Goal: Check status: Check status

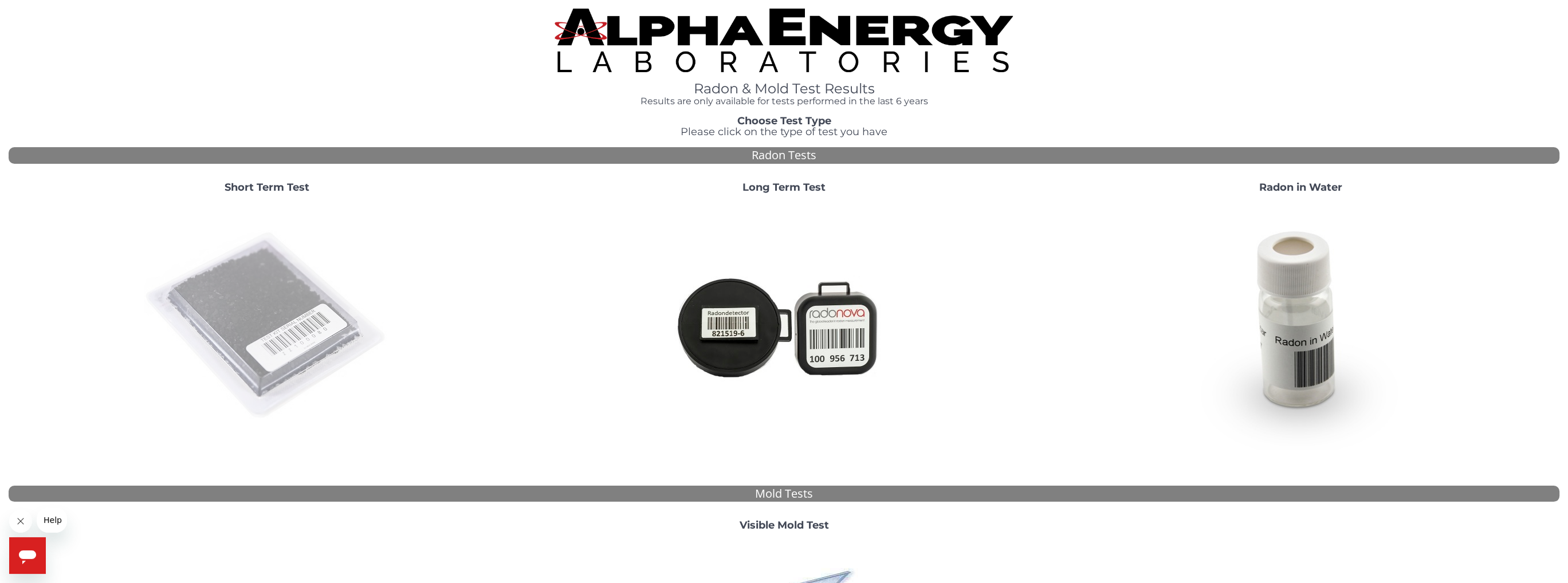
click at [318, 299] on img at bounding box center [267, 326] width 246 height 246
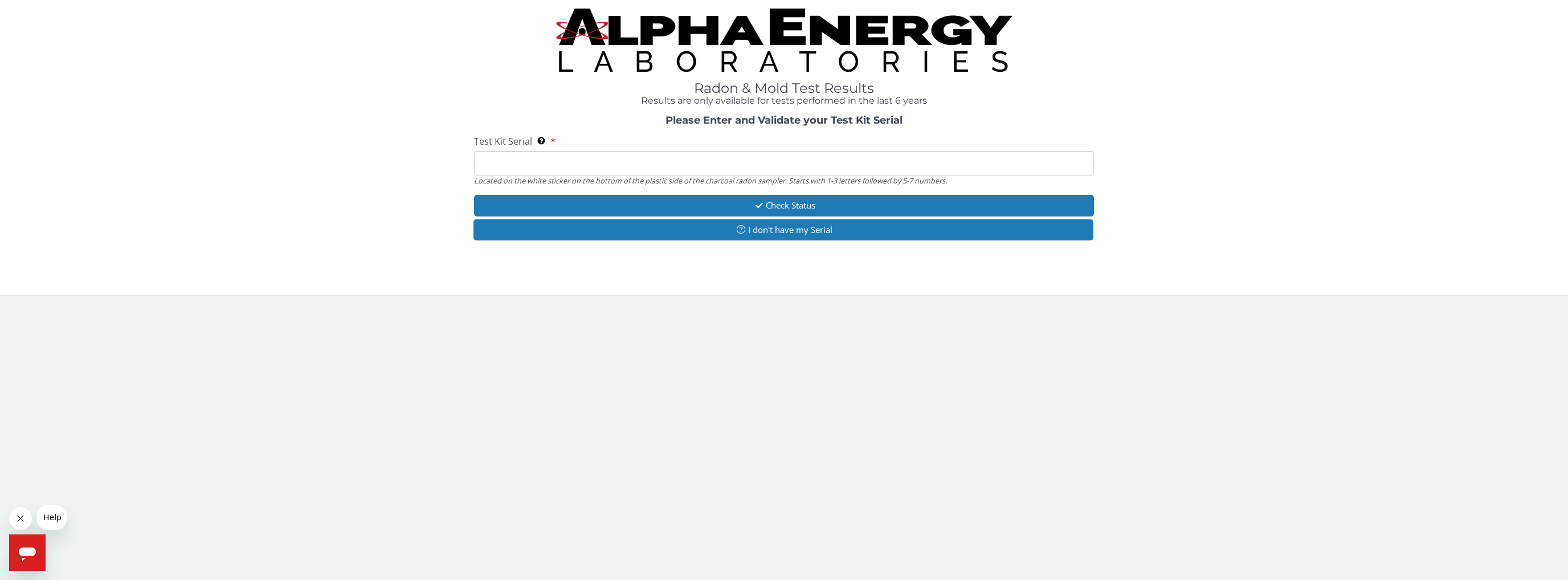
click at [623, 169] on input "Test Kit Serial Located on the white sticker on the bottom of the plastic side …" at bounding box center [784, 163] width 620 height 24
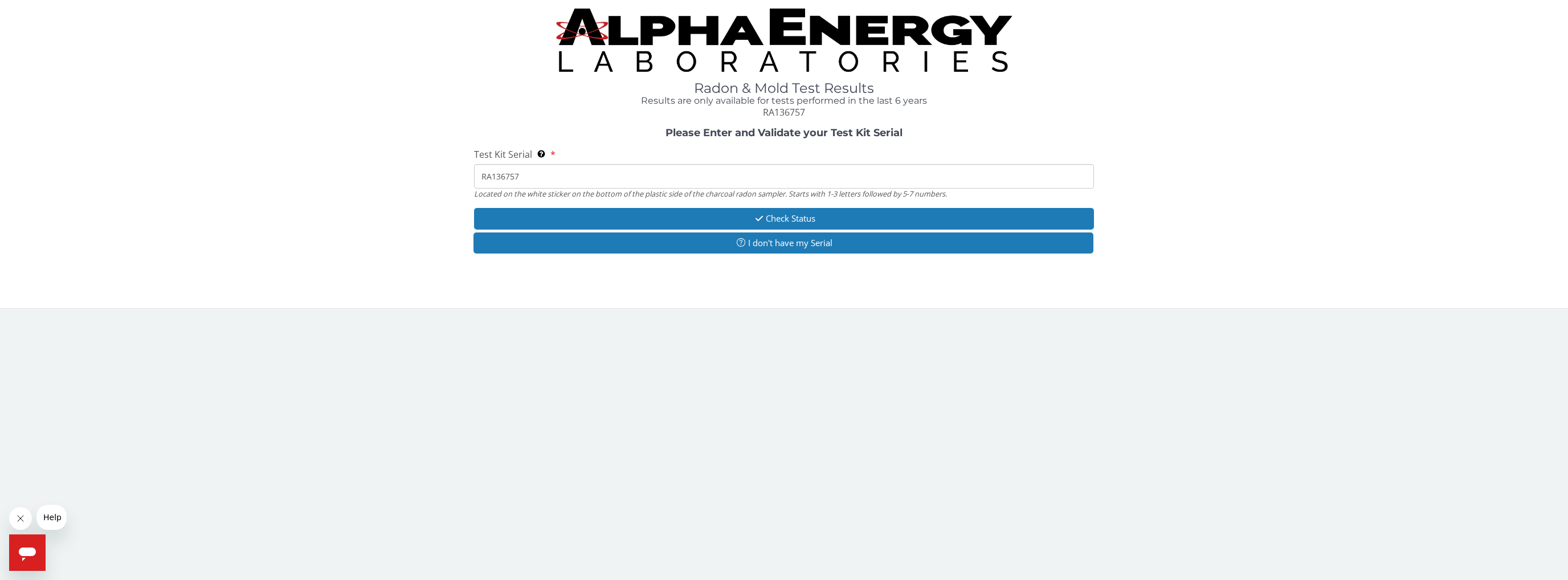
type input "RA136757"
click at [726, 220] on button "Check Status" at bounding box center [784, 219] width 620 height 21
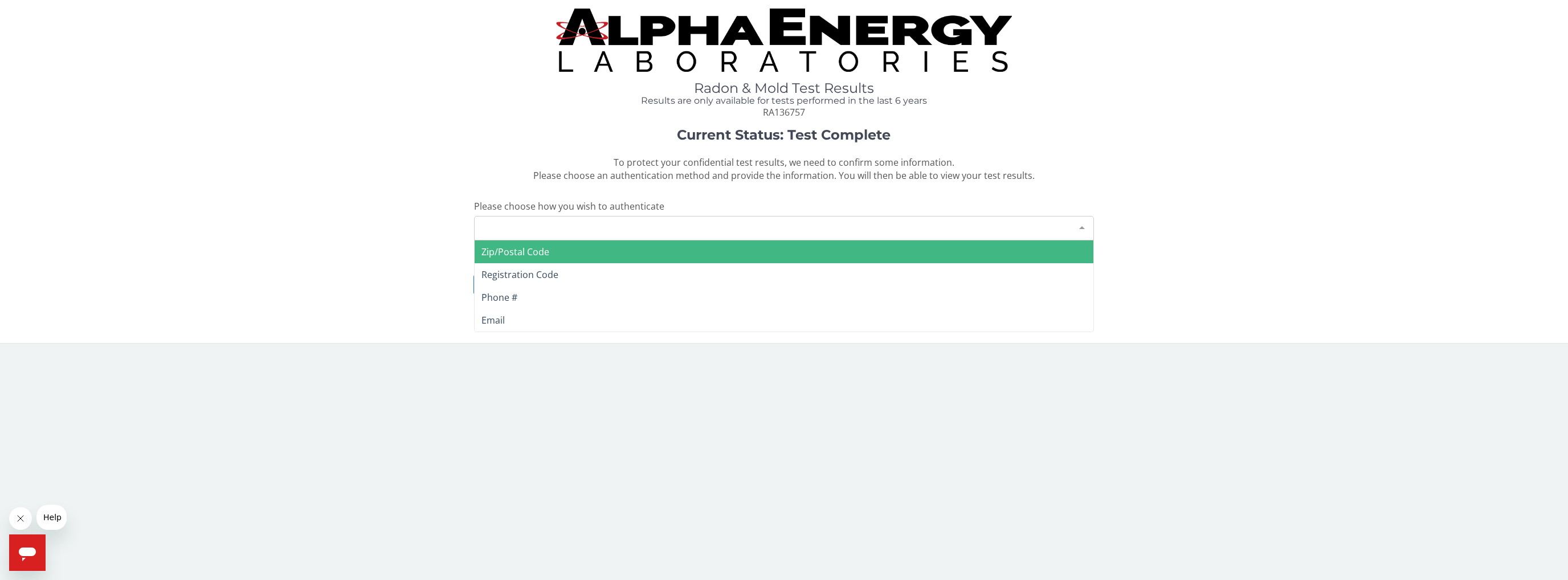
click at [726, 229] on div at bounding box center [1081, 227] width 23 height 22
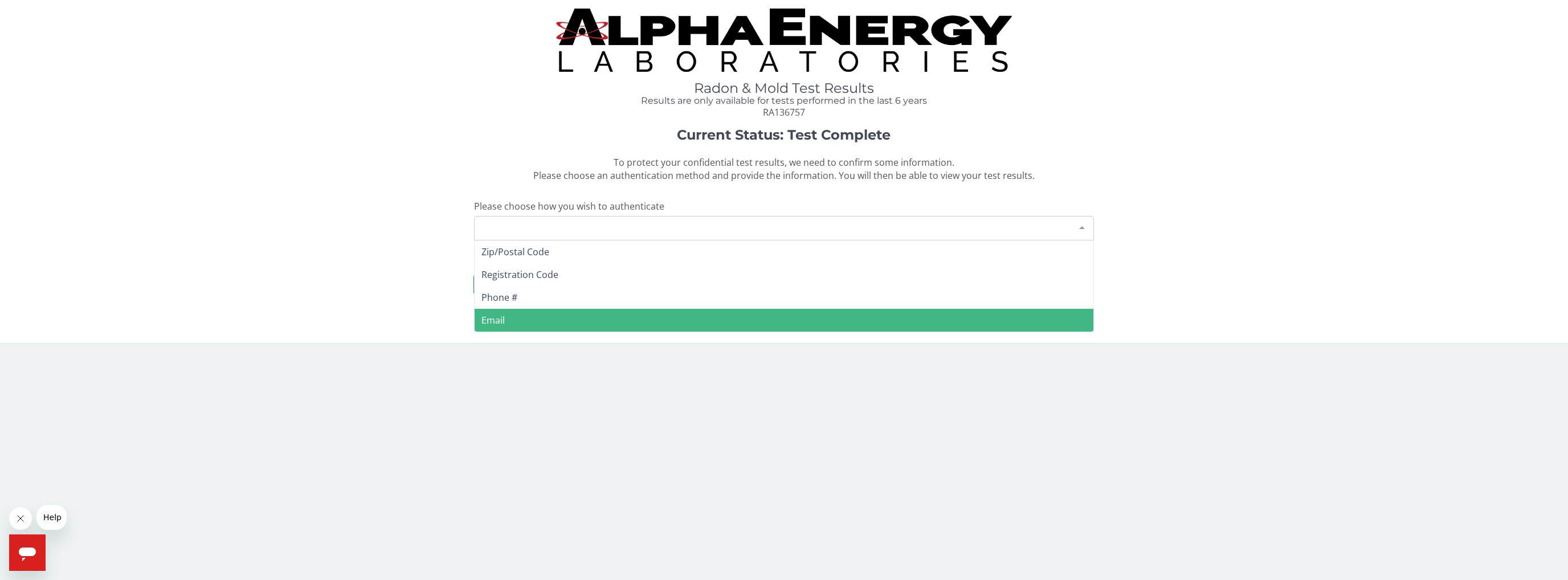
click at [587, 323] on span "Email" at bounding box center [784, 320] width 619 height 23
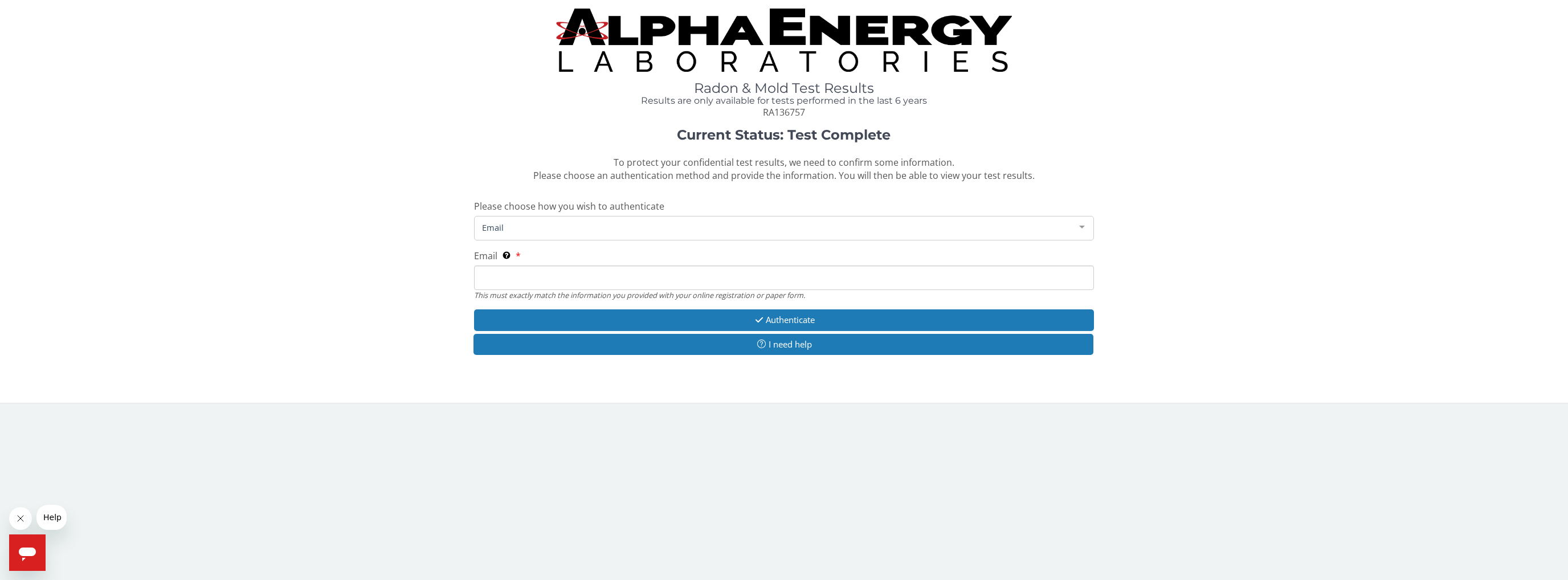
click at [706, 277] on input "Email This must exactly match the information you provided with your online reg…" at bounding box center [784, 277] width 620 height 24
click at [482, 277] on input "[EMAIL_ADDRESS][DOMAIN_NAME]" at bounding box center [784, 277] width 620 height 24
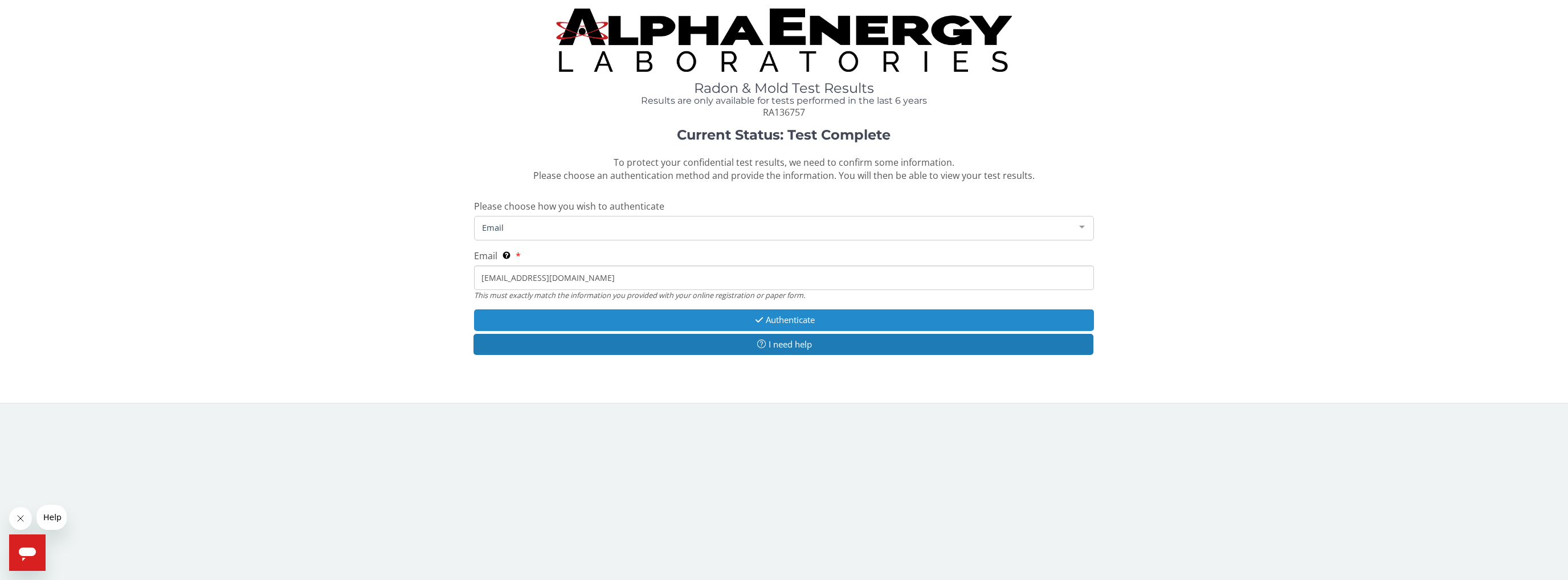
type input "[EMAIL_ADDRESS][DOMAIN_NAME]"
click at [726, 317] on button "Authenticate" at bounding box center [784, 320] width 620 height 21
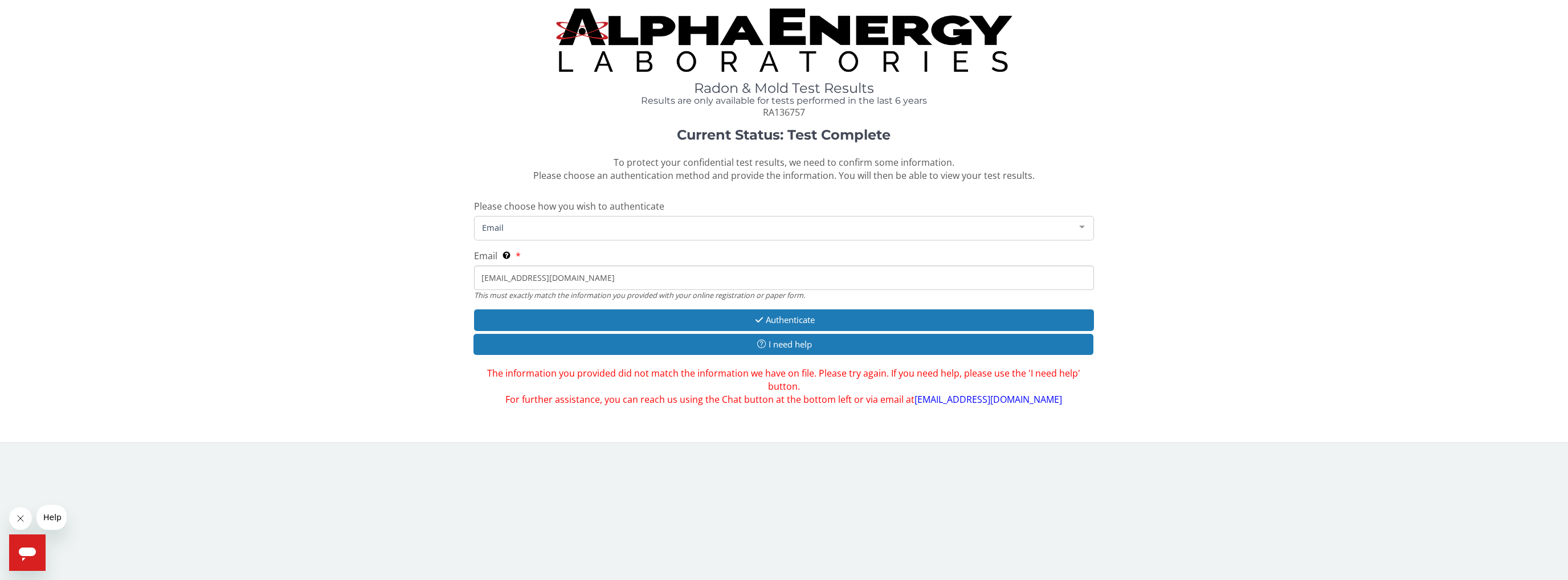
click at [726, 224] on div at bounding box center [1081, 227] width 23 height 22
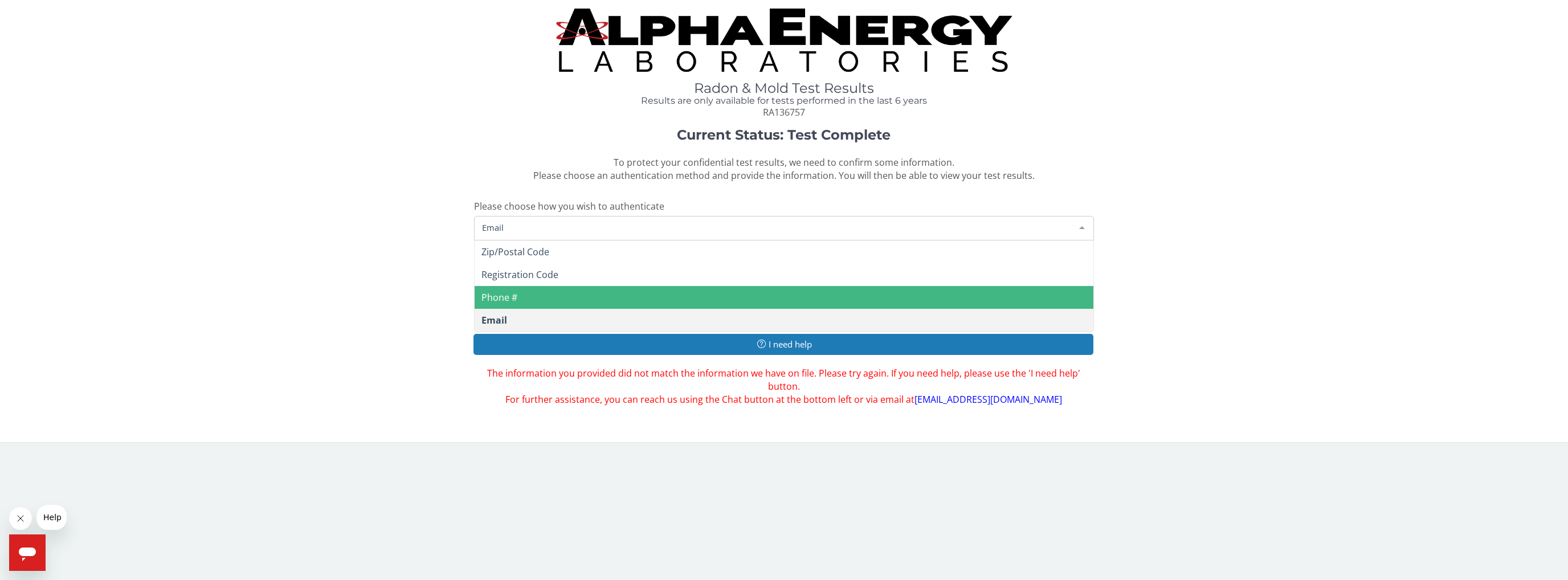
click at [503, 288] on span "Phone #" at bounding box center [784, 297] width 619 height 23
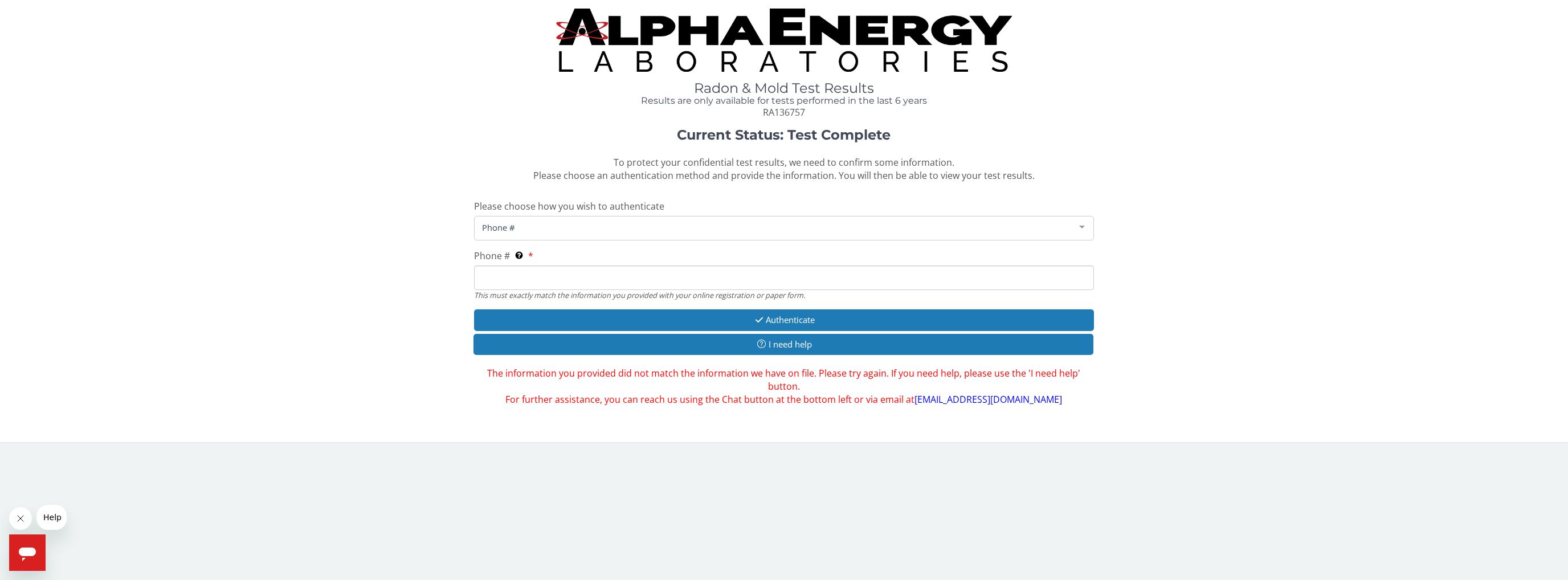
click at [586, 278] on input "Phone # This must exactly match the information you provided with your online r…" at bounding box center [784, 277] width 620 height 24
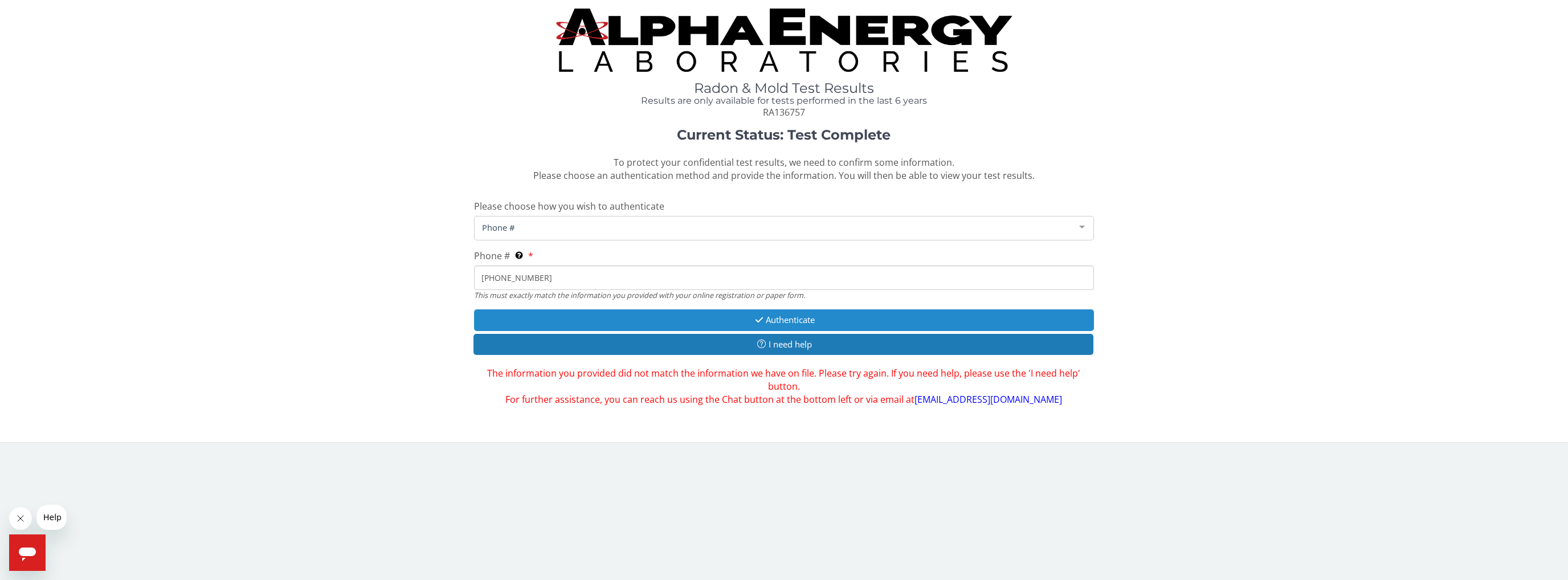
type input "[PHONE_NUMBER]"
click at [726, 318] on button "Authenticate" at bounding box center [784, 320] width 620 height 21
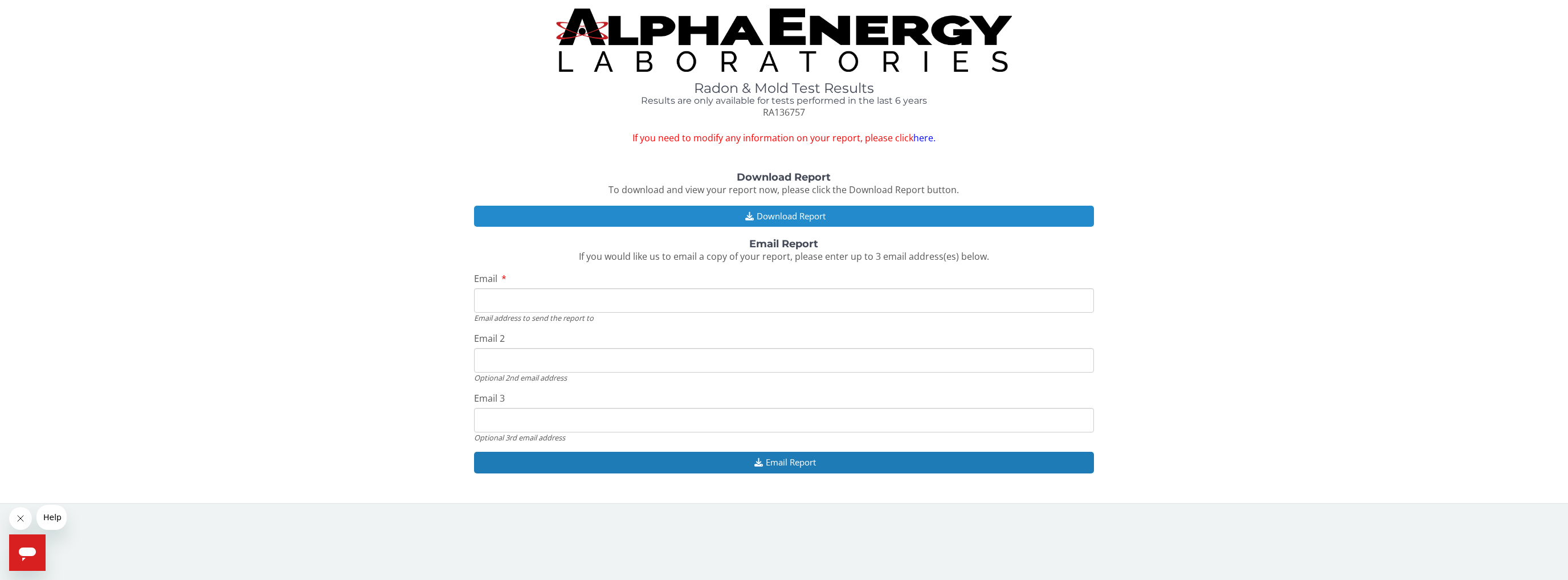
click at [726, 219] on button "Download Report" at bounding box center [784, 216] width 620 height 21
